Goal: Information Seeking & Learning: Understand process/instructions

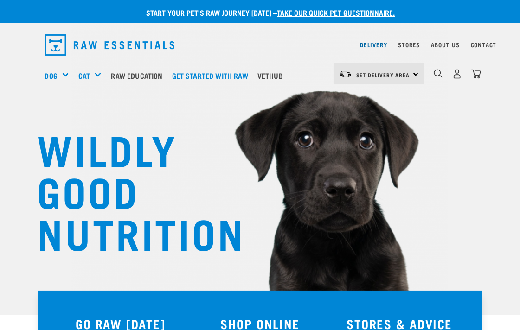
click at [376, 43] on link "Delivery" at bounding box center [373, 44] width 27 height 3
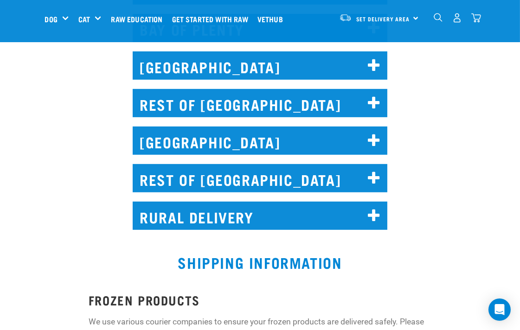
scroll to position [619, 0]
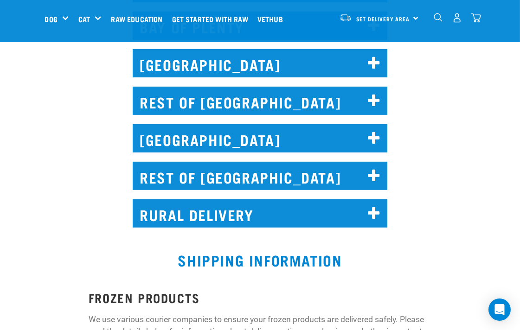
click at [370, 207] on icon at bounding box center [374, 214] width 13 height 15
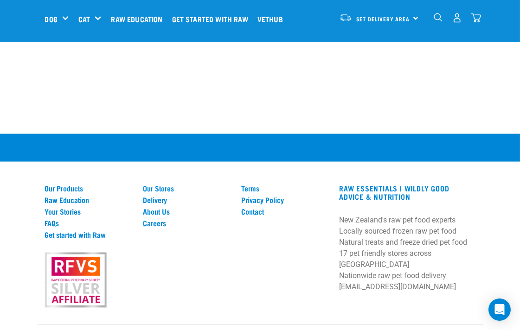
scroll to position [1794, 0]
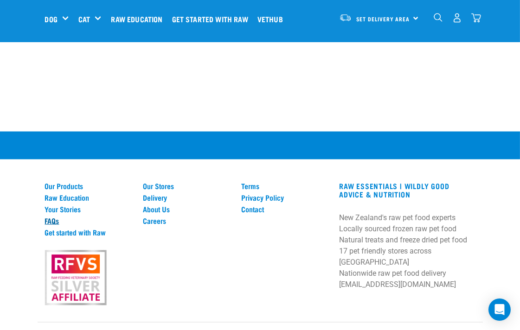
click at [53, 217] on link "FAQs" at bounding box center [88, 221] width 87 height 8
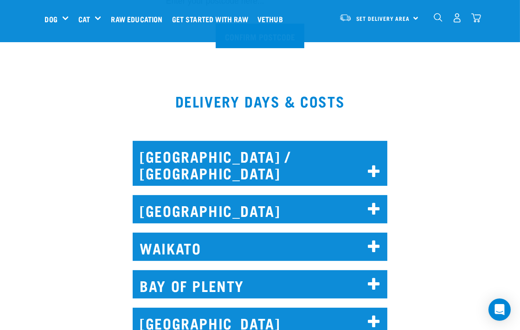
scroll to position [361, 0]
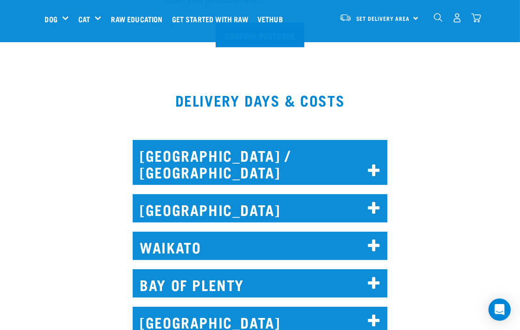
click at [370, 164] on icon at bounding box center [374, 171] width 13 height 15
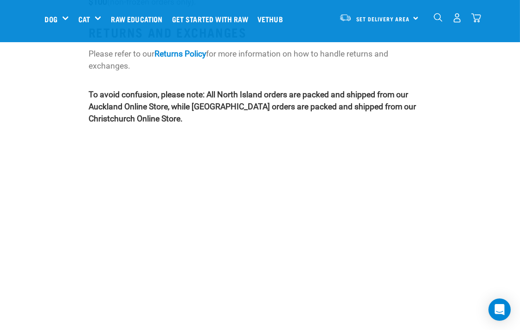
scroll to position [0, 0]
